Goal: Transaction & Acquisition: Purchase product/service

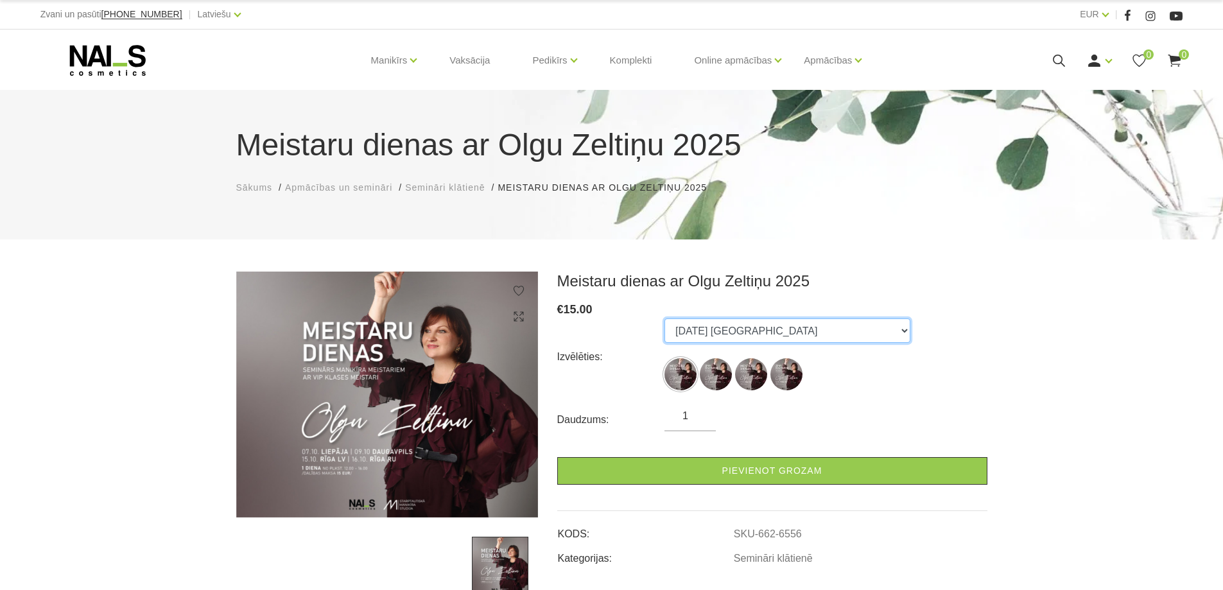
click at [762, 338] on select "[DATE] [GEOGRAPHIC_DATA] [DATE] Daugavpils [DATE] [GEOGRAPHIC_DATA], latviešu v…" at bounding box center [788, 330] width 246 height 24
select select "6556"
click at [665, 318] on select "[DATE] [GEOGRAPHIC_DATA] [DATE] Daugavpils [DATE] [GEOGRAPHIC_DATA], latviešu v…" at bounding box center [788, 330] width 246 height 24
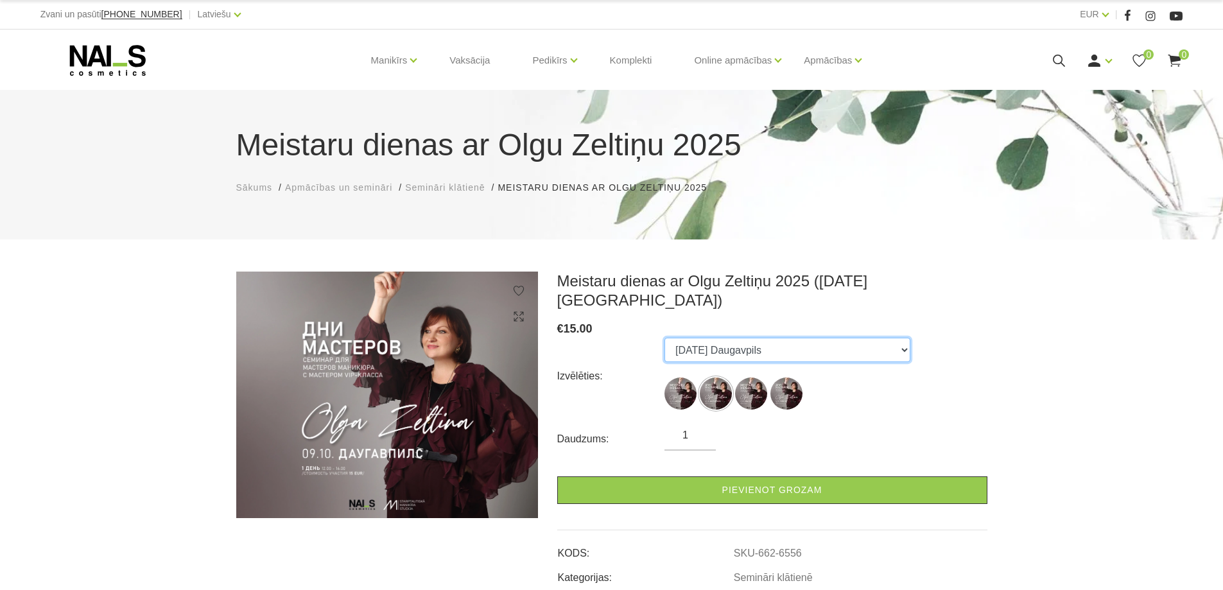
click at [811, 338] on select "[DATE] [GEOGRAPHIC_DATA] [DATE] Daugavpils [DATE] [GEOGRAPHIC_DATA], latviešu v…" at bounding box center [788, 350] width 246 height 24
click at [665, 338] on select "[DATE] [GEOGRAPHIC_DATA] [DATE] Daugavpils [DATE] [GEOGRAPHIC_DATA], latviešu v…" at bounding box center [788, 350] width 246 height 24
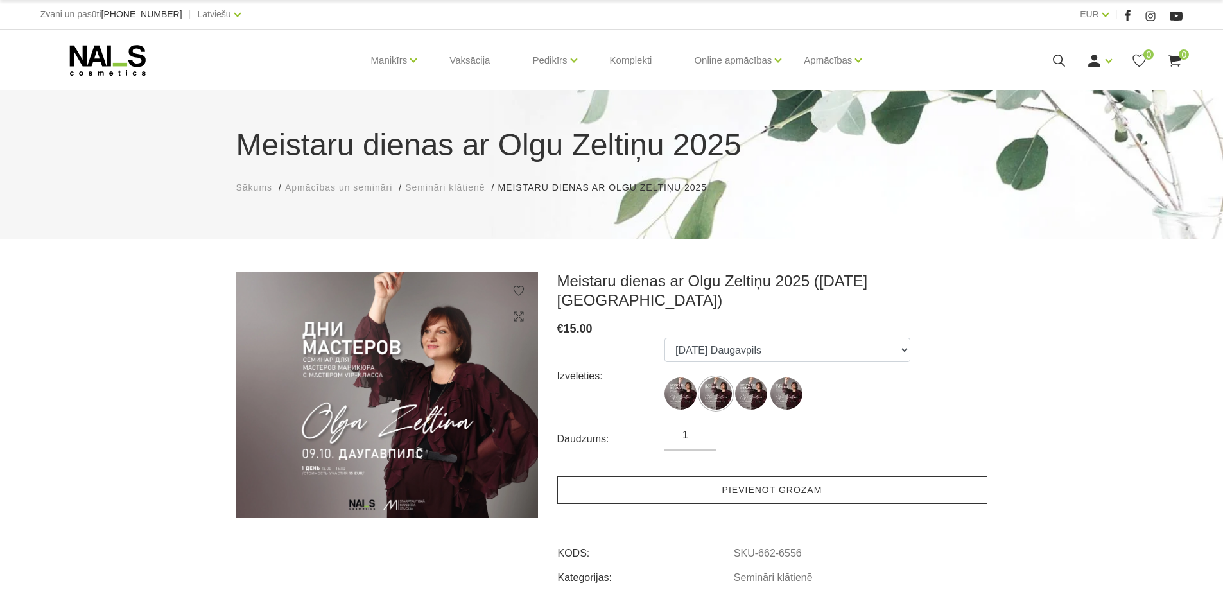
click at [804, 476] on link "Pievienot grozam" at bounding box center [772, 490] width 430 height 28
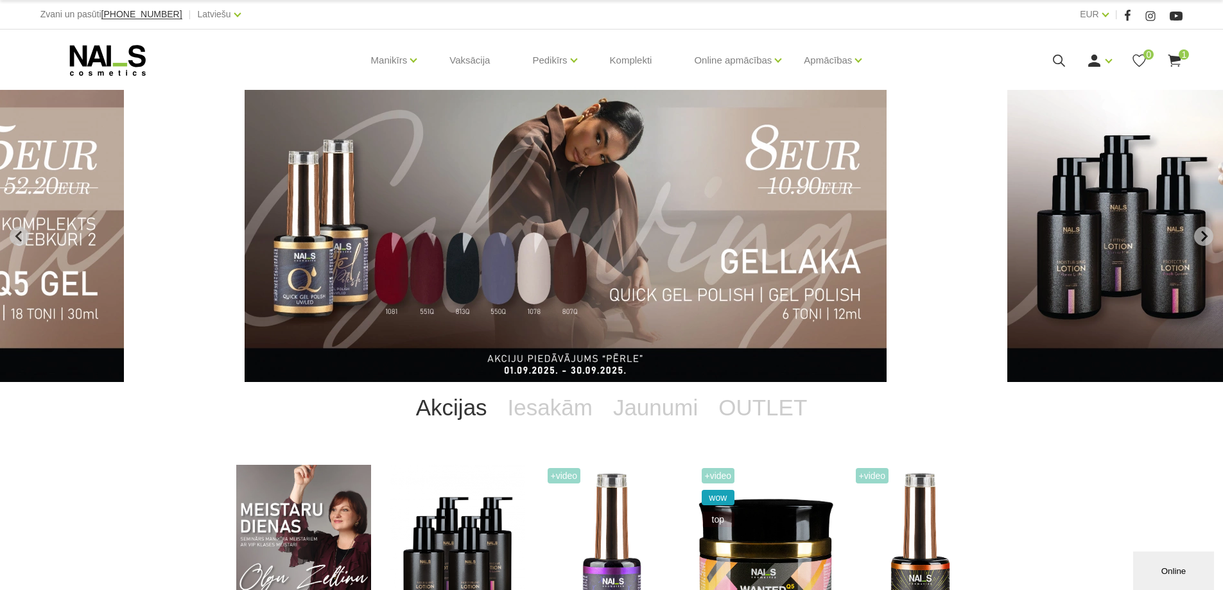
click at [143, 12] on span "[PHONE_NUMBER]" at bounding box center [141, 14] width 81 height 10
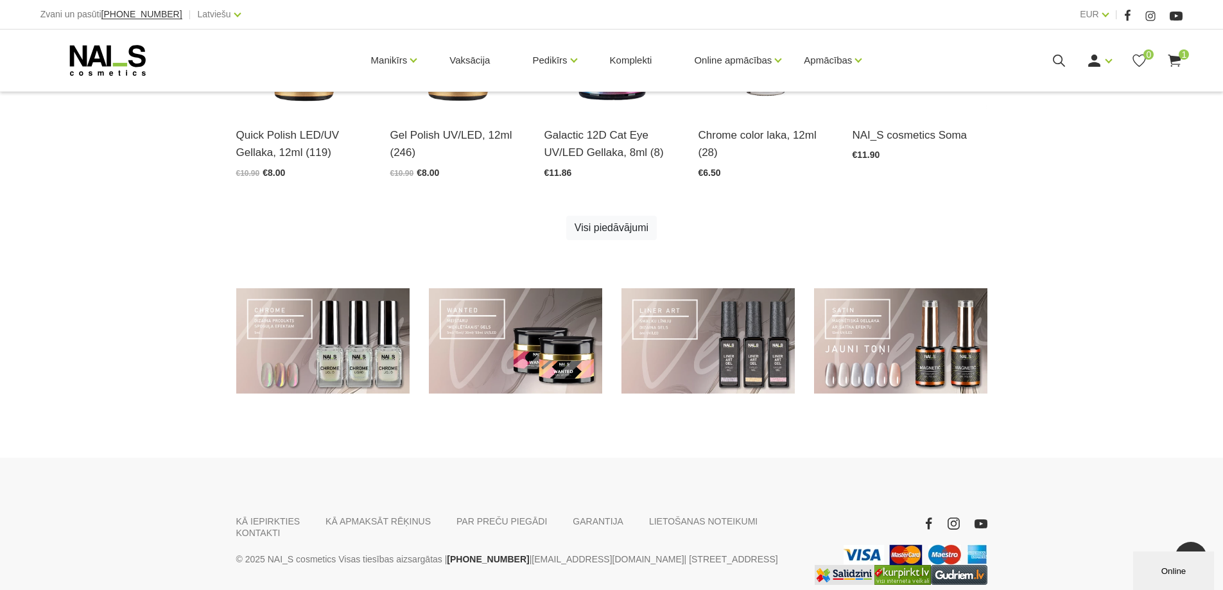
scroll to position [907, 0]
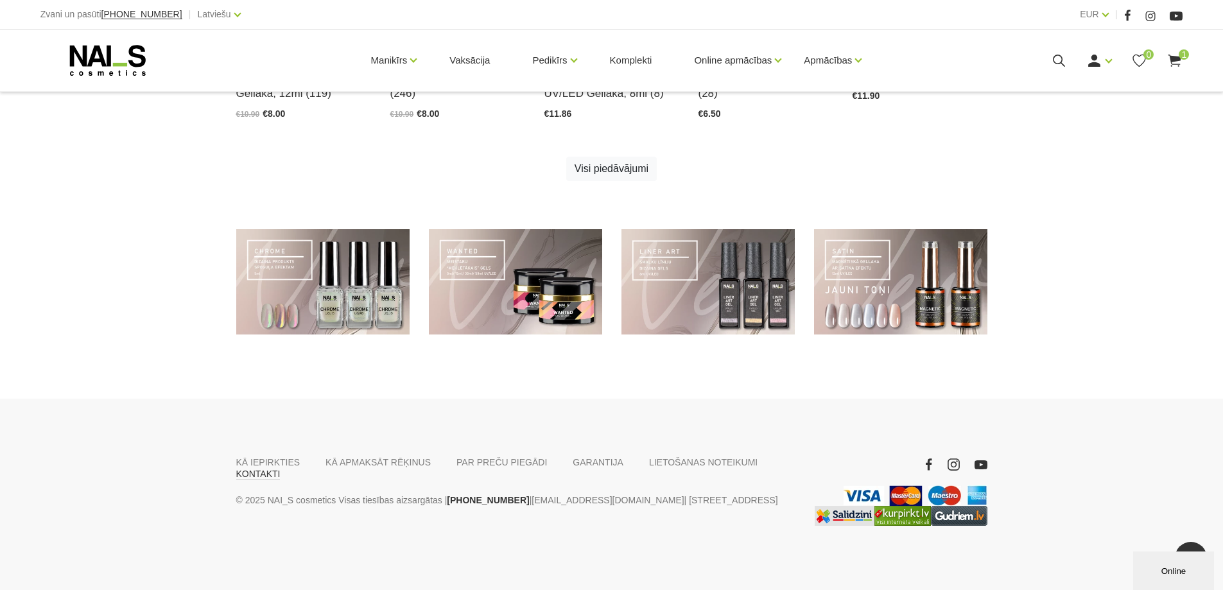
click at [281, 468] on link "KONTAKTI" at bounding box center [258, 474] width 44 height 12
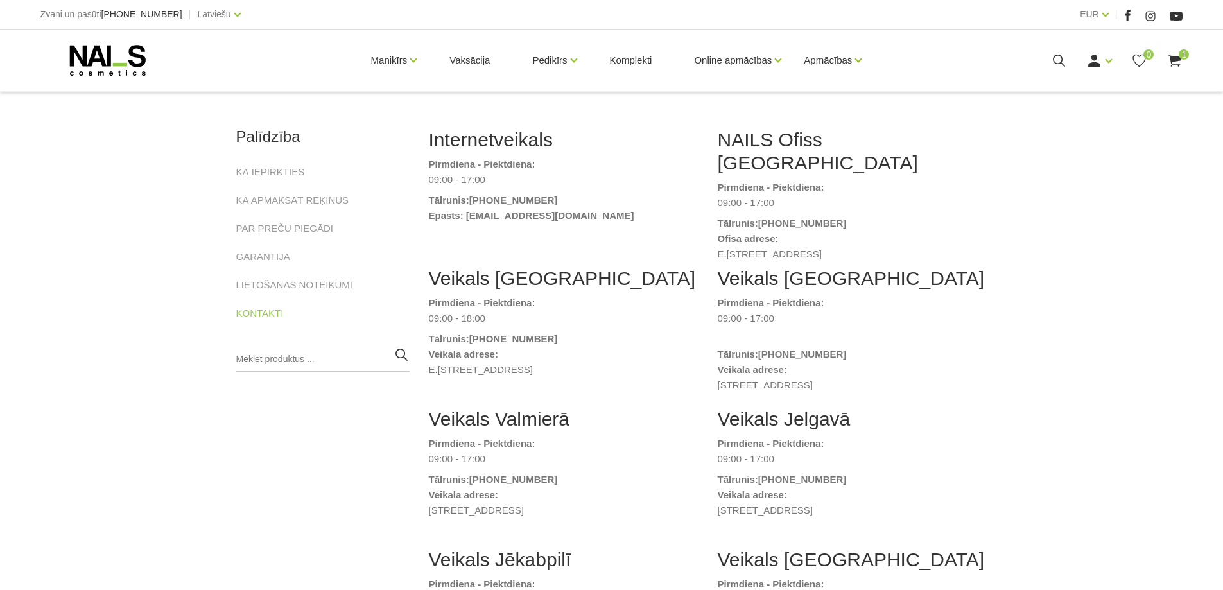
scroll to position [257, 0]
